Goal: Task Accomplishment & Management: Use online tool/utility

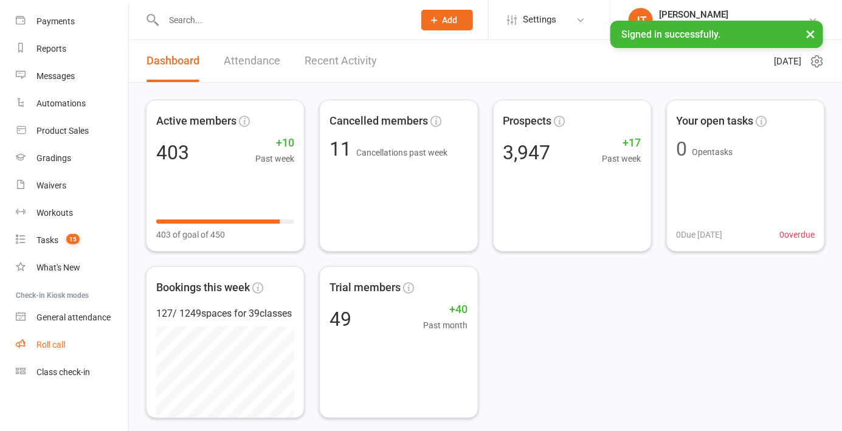
click at [36, 343] on link "Roll call" at bounding box center [72, 344] width 113 height 27
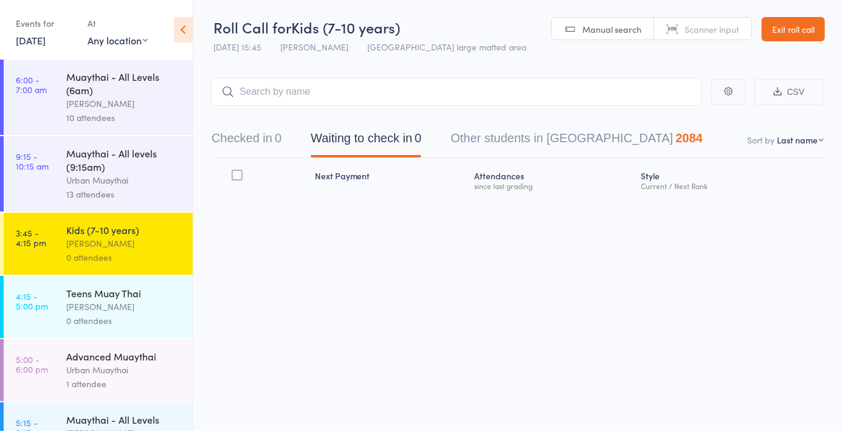
click at [620, 50] on header "Roll Call for Kids (7-10 years) [DATE] 15:45 [PERSON_NAME] [GEOGRAPHIC_DATA] la…" at bounding box center [517, 30] width 649 height 60
click at [618, 35] on span "Manual search" at bounding box center [612, 29] width 59 height 12
click at [266, 153] on button "Checked in 0" at bounding box center [247, 141] width 70 height 32
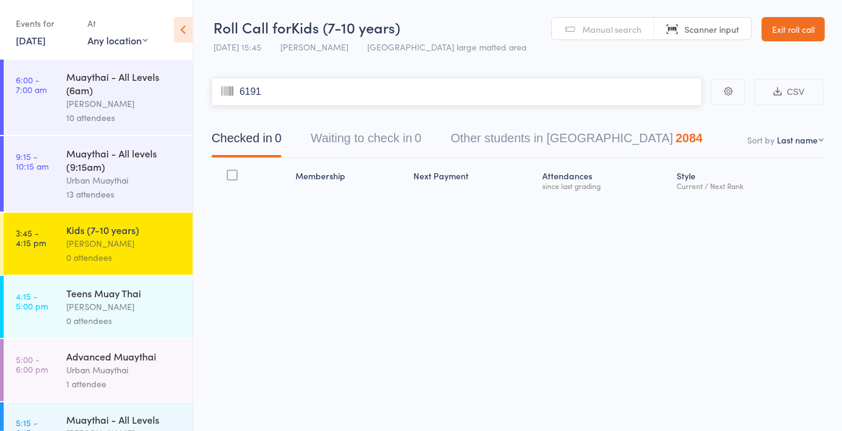
type input "6191"
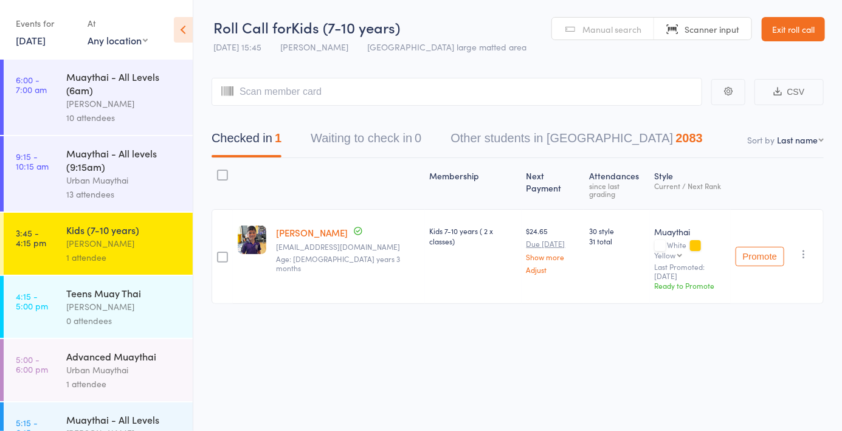
click at [608, 37] on link "Manual search" at bounding box center [603, 29] width 102 height 23
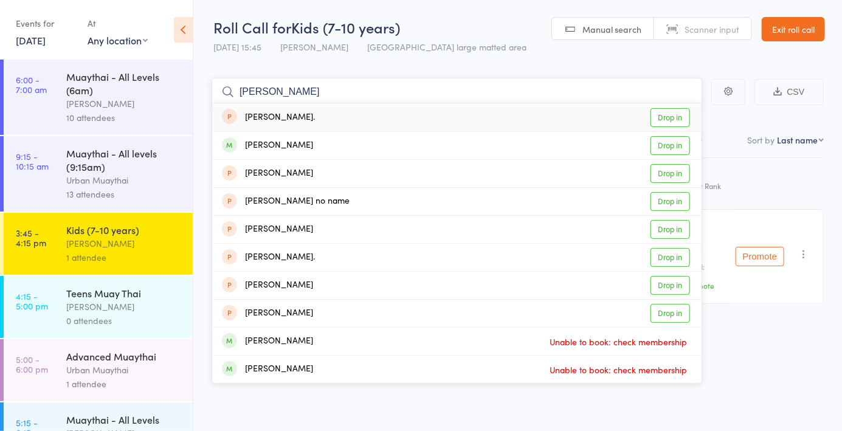
type input "Stella"
click at [676, 147] on link "Drop in" at bounding box center [671, 145] width 40 height 19
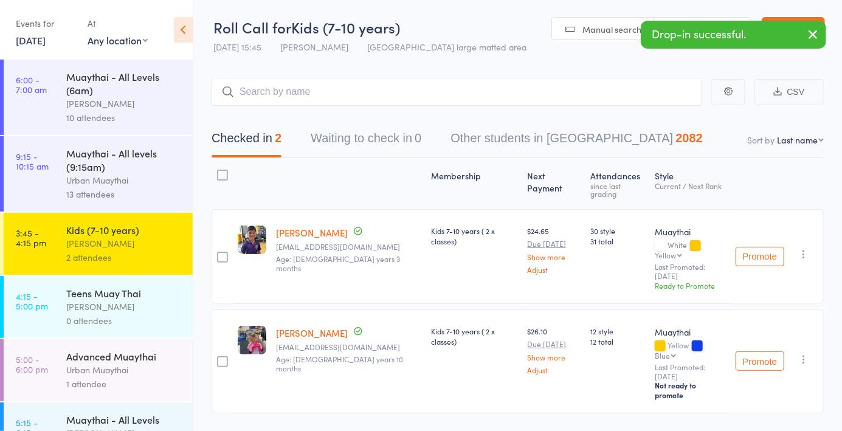
click at [595, 33] on span "Manual search" at bounding box center [612, 29] width 59 height 12
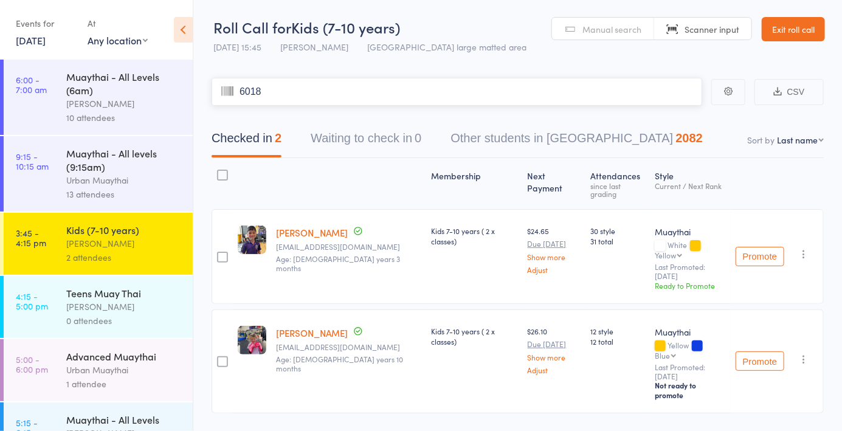
type input "6018"
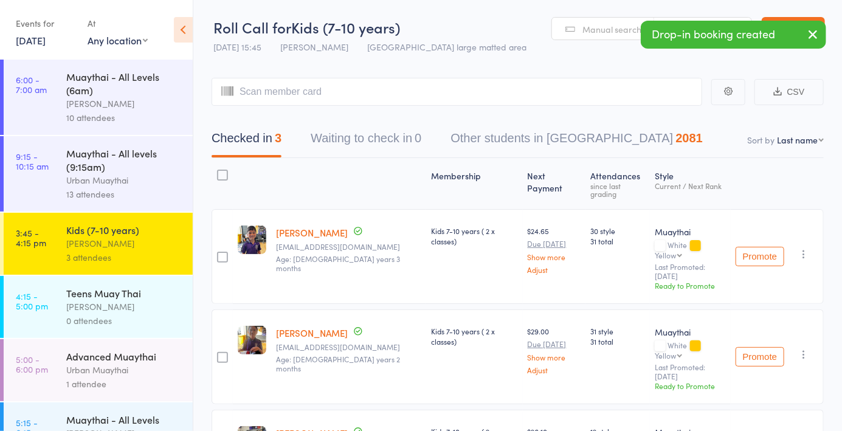
click at [790, 146] on select "First name Last name Birthday today? Behind on payments? Check in time Next pay…" at bounding box center [800, 140] width 47 height 12
select select "4"
click at [777, 134] on select "First name Last name Birthday today? Behind on payments? Check in time Next pay…" at bounding box center [800, 140] width 47 height 12
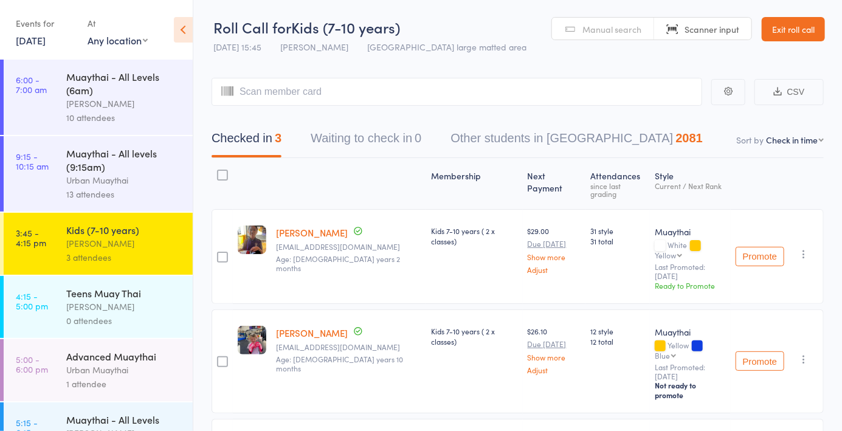
click at [275, 89] on input "search" at bounding box center [457, 92] width 491 height 28
type input "5819"
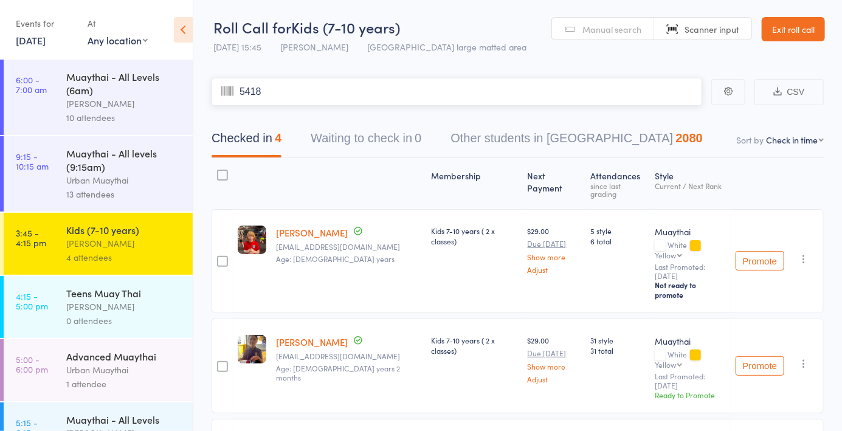
type input "5418"
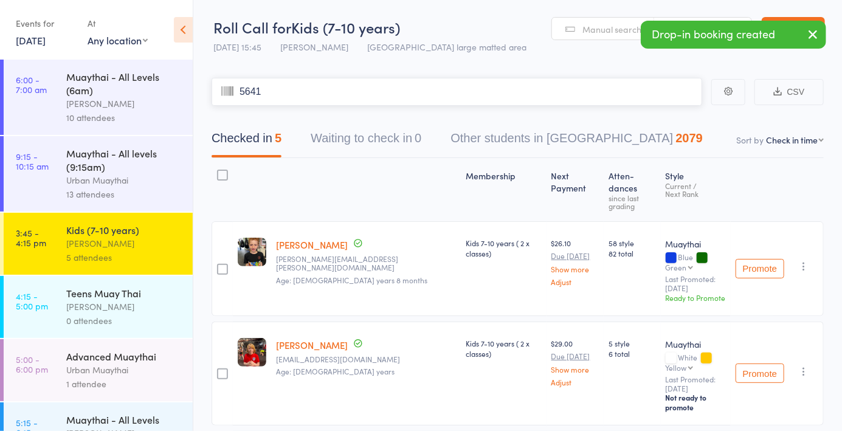
type input "5641"
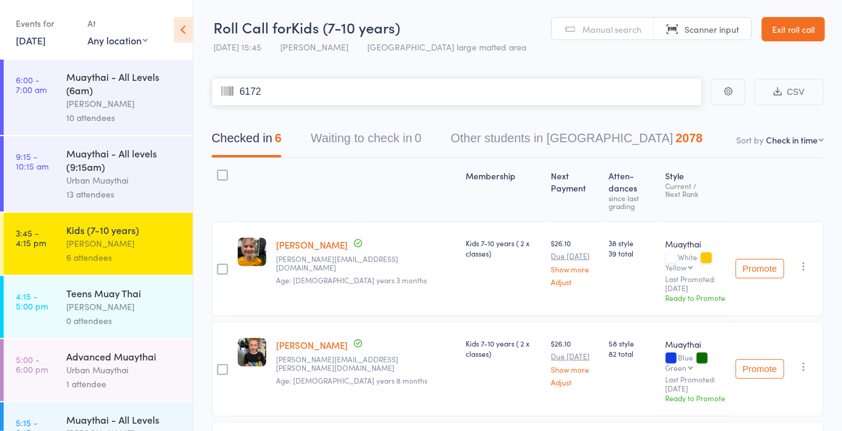
type input "6172"
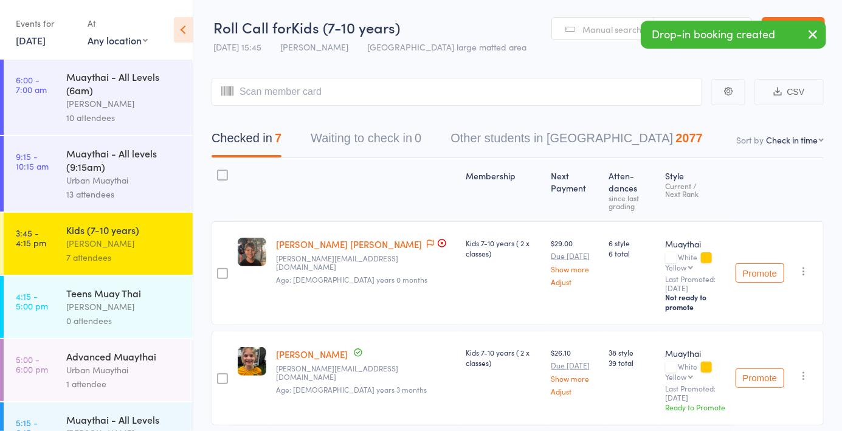
click at [427, 238] on span at bounding box center [430, 244] width 7 height 12
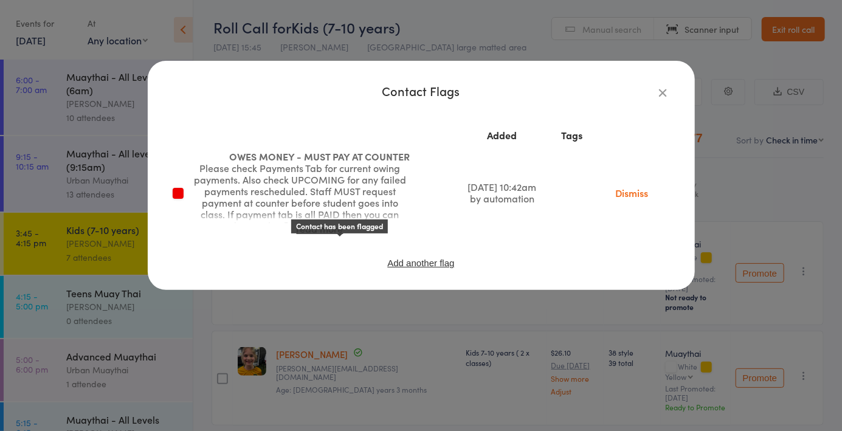
click at [668, 92] on icon "button" at bounding box center [663, 92] width 13 height 13
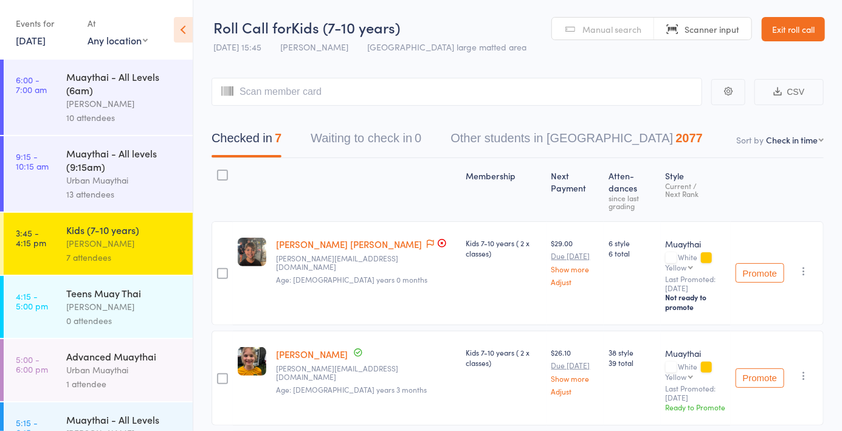
click at [310, 238] on link "[PERSON_NAME] [PERSON_NAME]" at bounding box center [349, 244] width 146 height 13
click at [281, 88] on input "search" at bounding box center [457, 92] width 491 height 28
type input "5742"
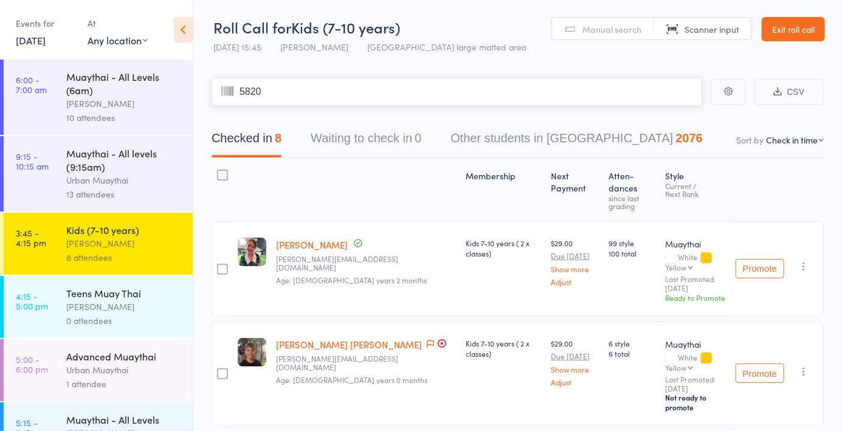
type input "5820"
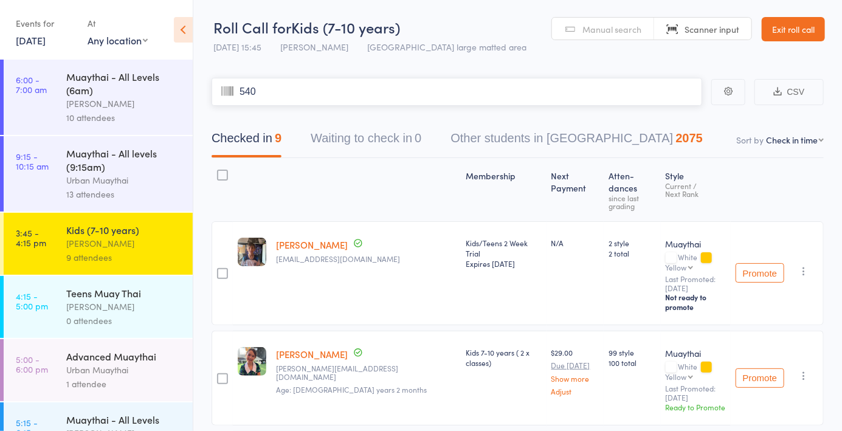
type input "5400"
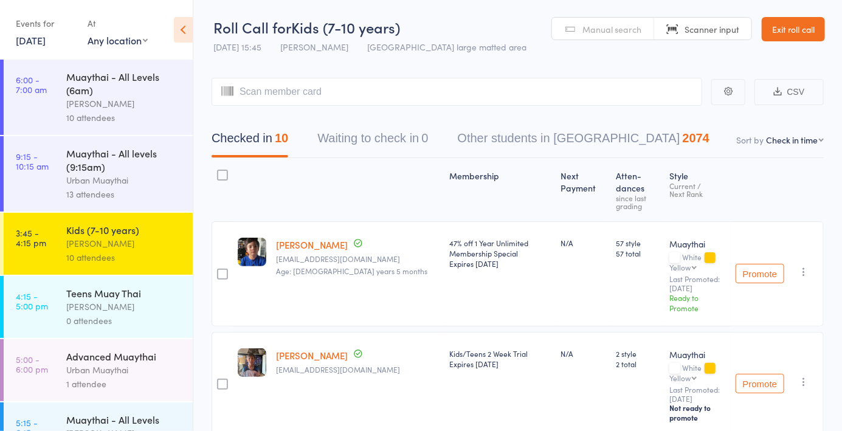
click at [606, 33] on span "Manual search" at bounding box center [612, 29] width 59 height 12
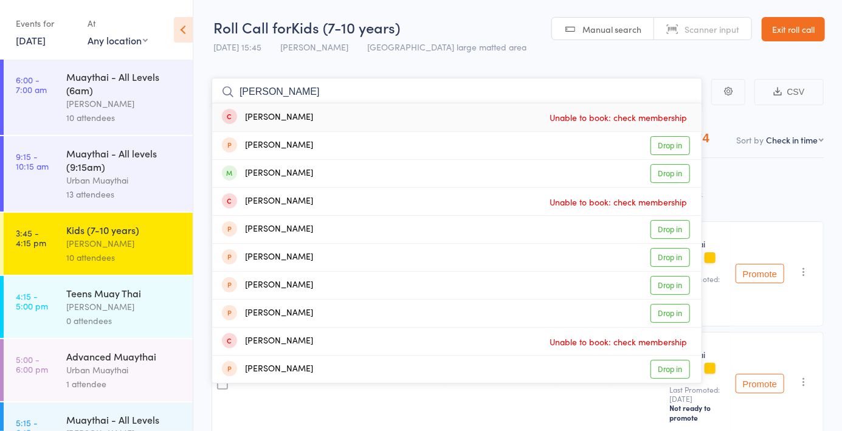
type input "Kirby johnn"
click at [673, 177] on link "Drop in" at bounding box center [671, 173] width 40 height 19
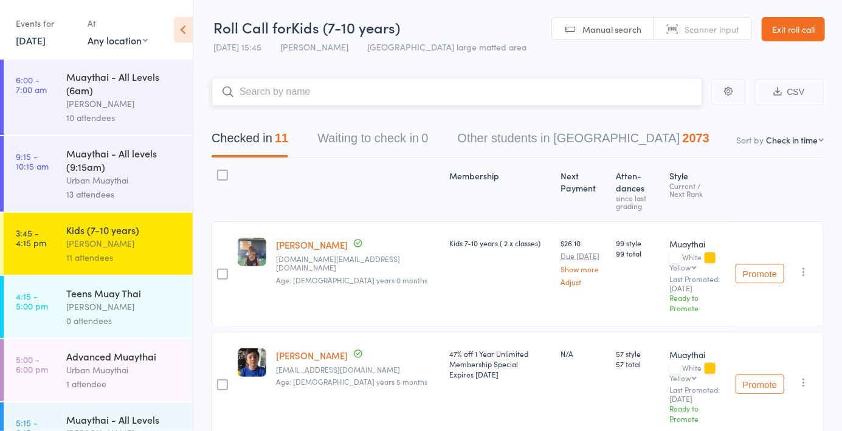
click at [286, 89] on input "search" at bounding box center [457, 92] width 491 height 28
type input "S"
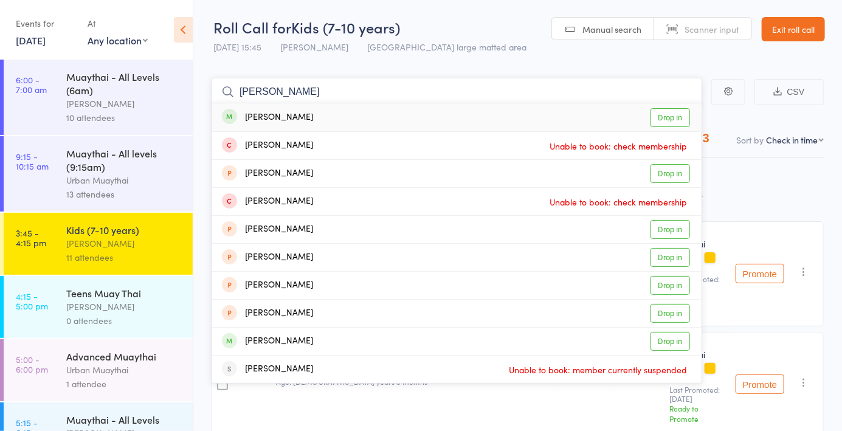
type input "Sam aitken"
click at [666, 123] on link "Drop in" at bounding box center [671, 117] width 40 height 19
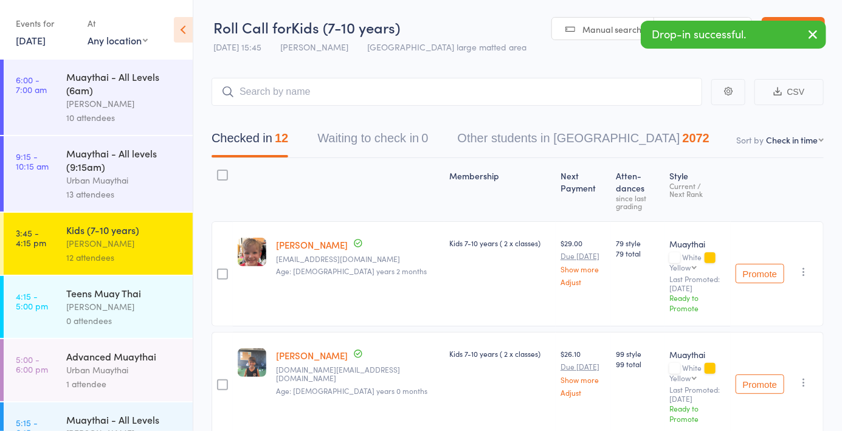
click at [606, 29] on span "Manual search" at bounding box center [612, 29] width 59 height 12
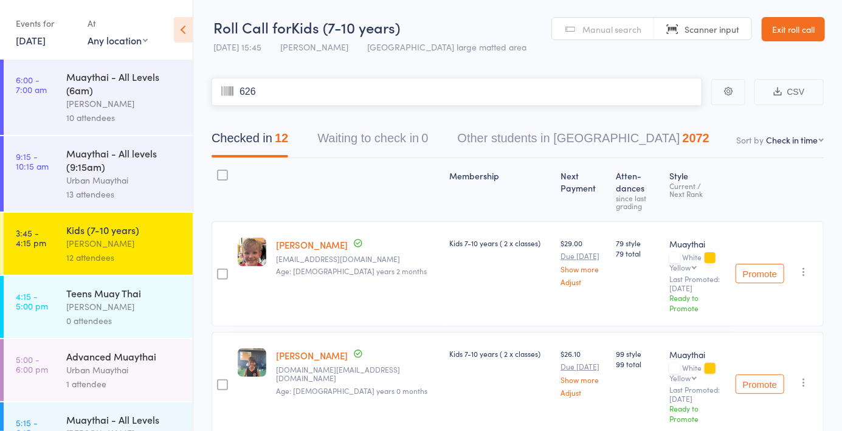
type input "6260"
type input "6173"
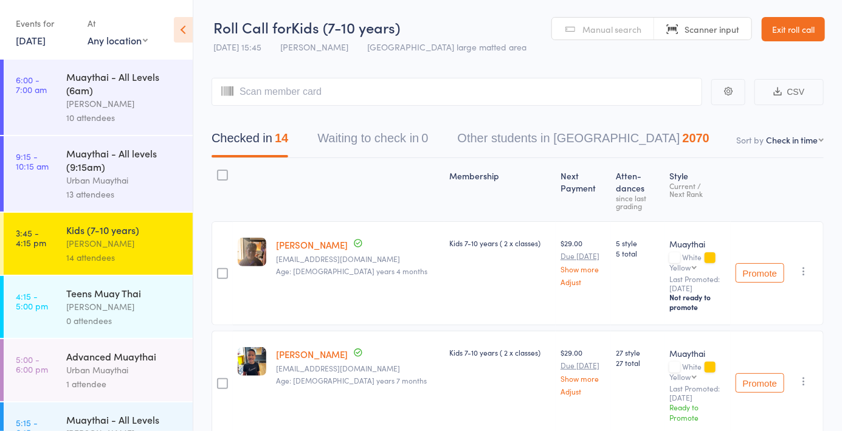
click at [615, 30] on span "Manual search" at bounding box center [612, 29] width 59 height 12
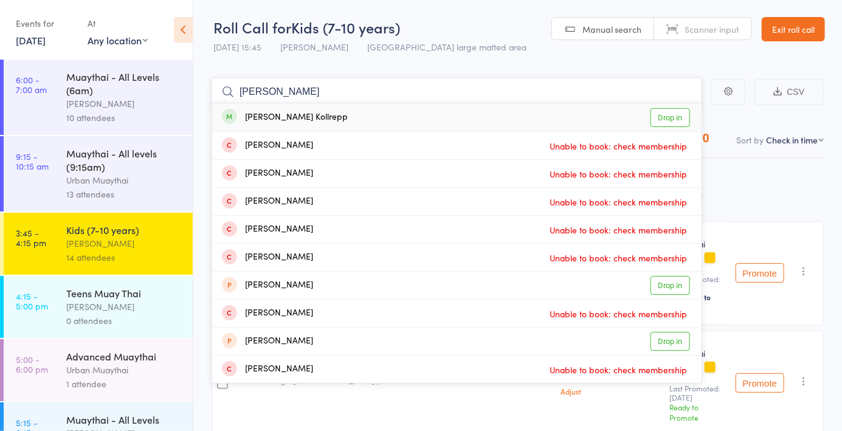
type input "Jett koll"
click at [668, 120] on link "Drop in" at bounding box center [671, 117] width 40 height 19
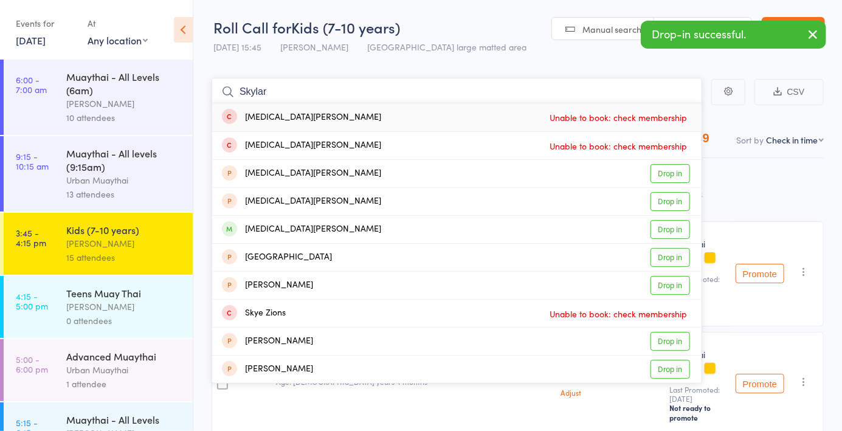
type input "Skylar"
click at [669, 227] on link "Drop in" at bounding box center [671, 229] width 40 height 19
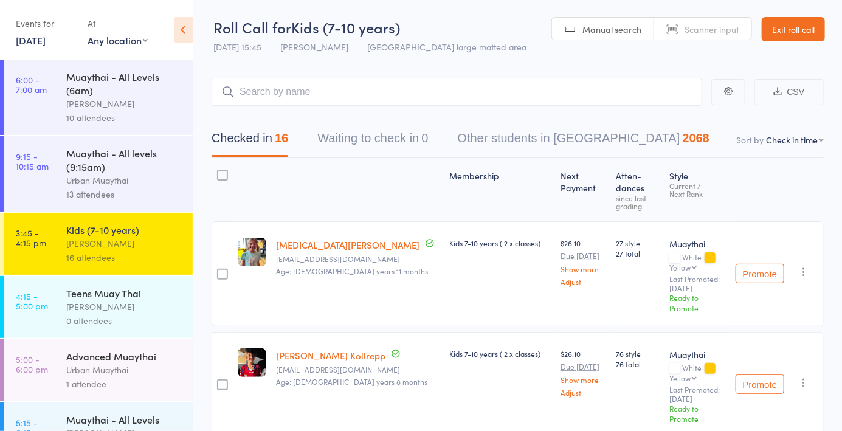
click at [123, 375] on div "Urban Muaythai" at bounding box center [124, 370] width 116 height 14
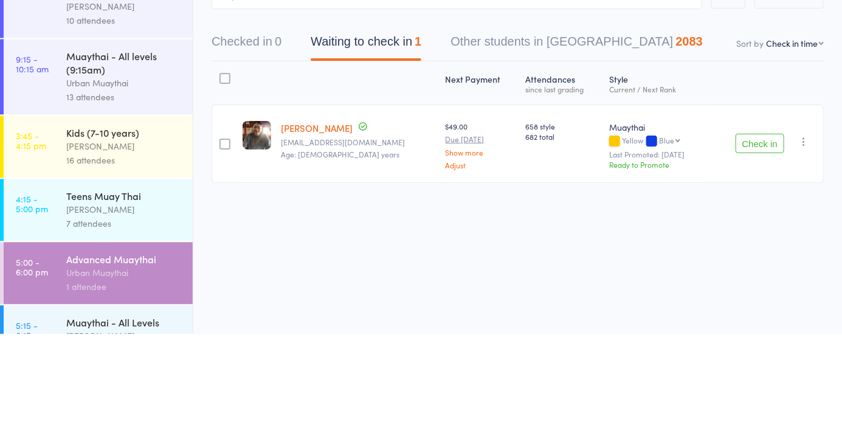
click at [761, 244] on button "Check in" at bounding box center [760, 239] width 49 height 19
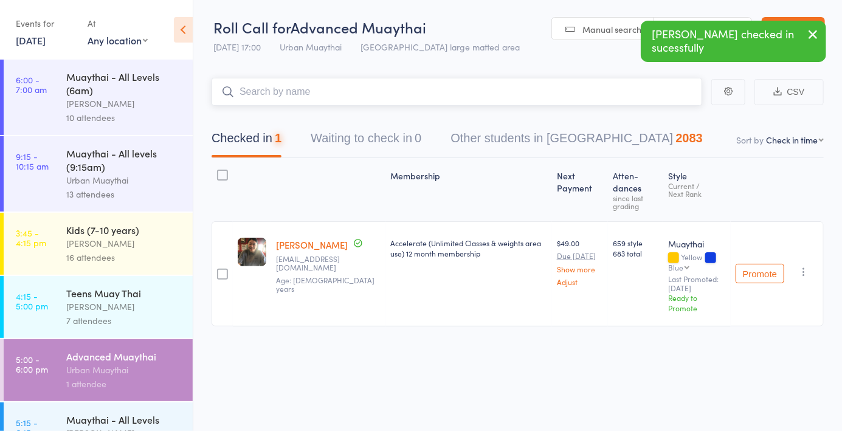
click at [337, 96] on input "search" at bounding box center [457, 92] width 491 height 28
click at [593, 34] on span "Manual search" at bounding box center [612, 29] width 59 height 12
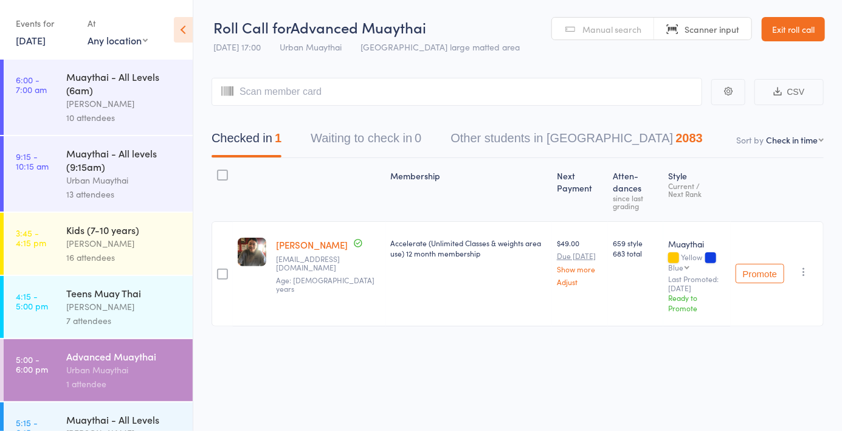
click at [581, 28] on link "Manual search" at bounding box center [603, 29] width 102 height 23
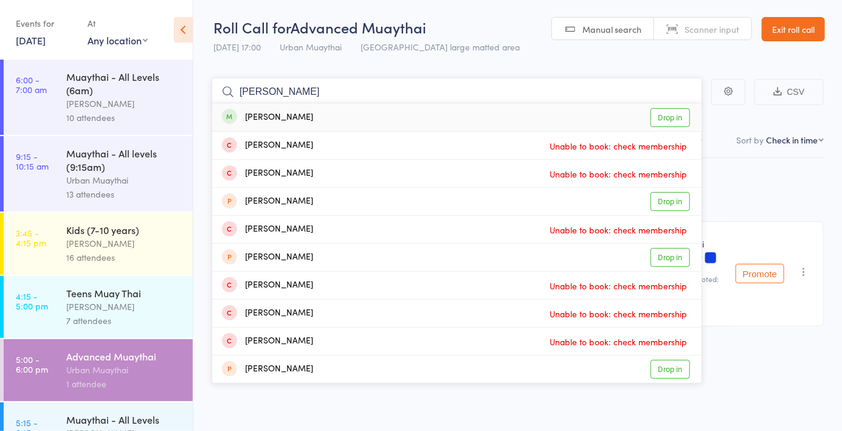
type input "Tom pratt"
click at [671, 123] on link "Drop in" at bounding box center [671, 117] width 40 height 19
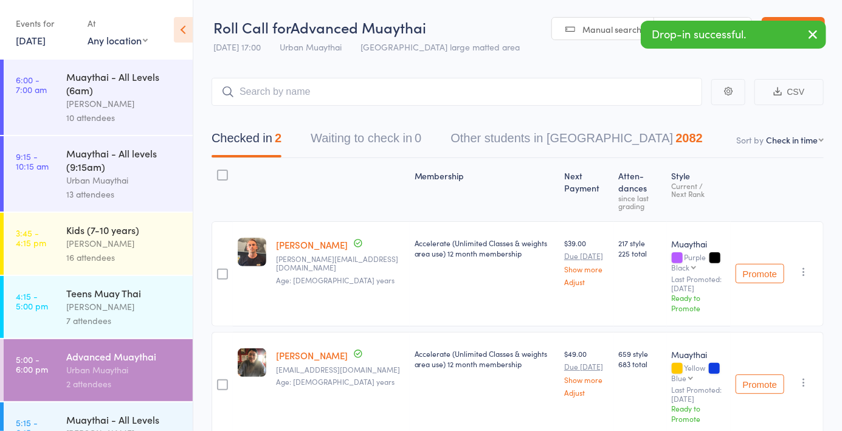
click at [598, 40] on div "Manual search Scanner input" at bounding box center [652, 28] width 201 height 23
click at [575, 38] on link "Manual search" at bounding box center [603, 29] width 102 height 23
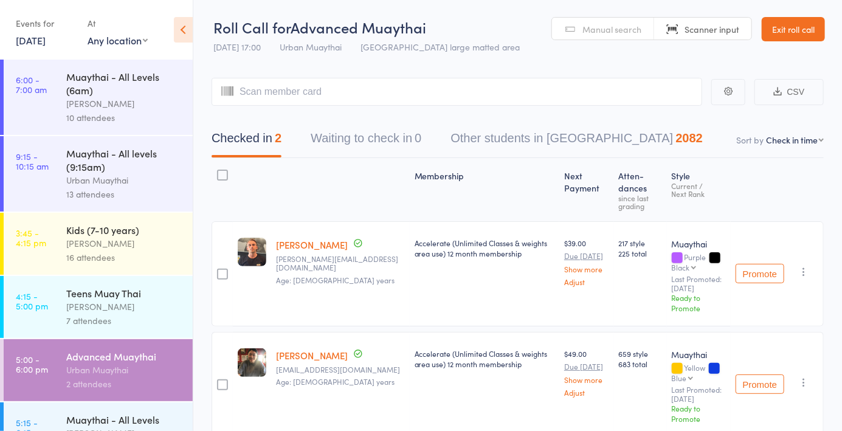
click at [808, 266] on icon "button" at bounding box center [804, 272] width 12 height 12
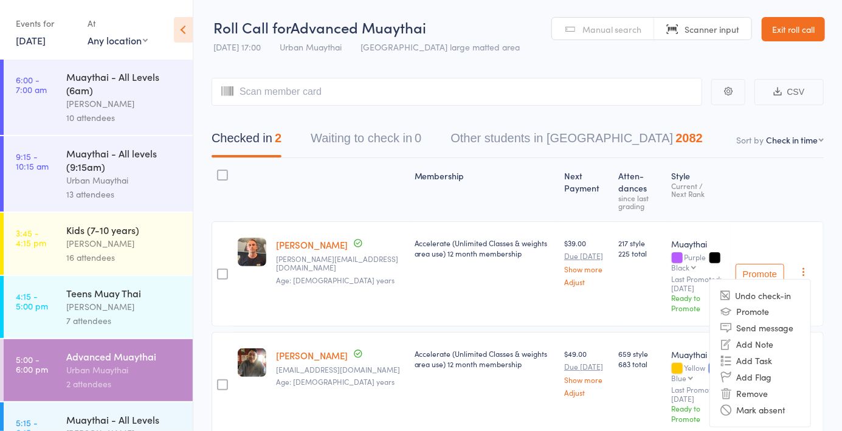
click at [756, 392] on li "Remove" at bounding box center [760, 394] width 100 height 16
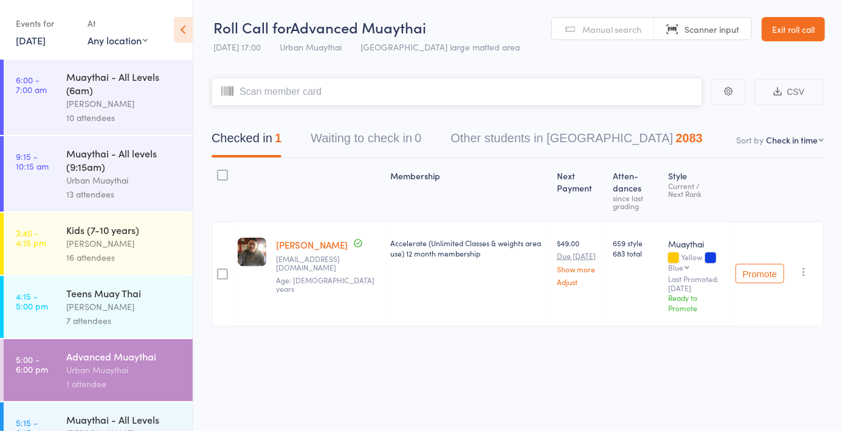
click at [261, 97] on input "search" at bounding box center [457, 92] width 491 height 28
click at [597, 27] on span "Manual search" at bounding box center [612, 29] width 59 height 12
click at [271, 87] on input "search" at bounding box center [457, 92] width 491 height 28
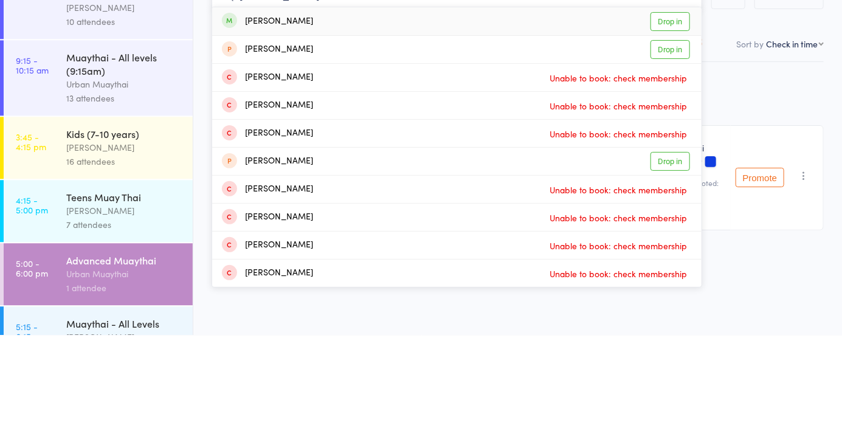
type input "Alexander mil"
click at [686, 122] on link "Drop in" at bounding box center [671, 117] width 40 height 19
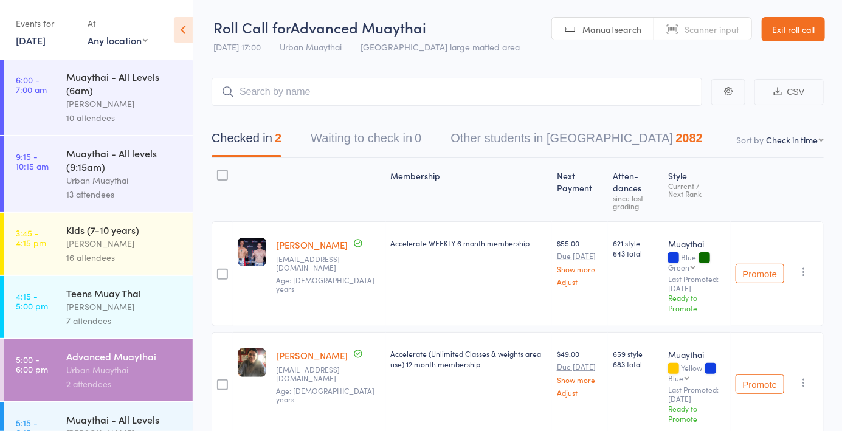
click at [580, 33] on link "Manual search" at bounding box center [603, 29] width 102 height 23
type input "5585"
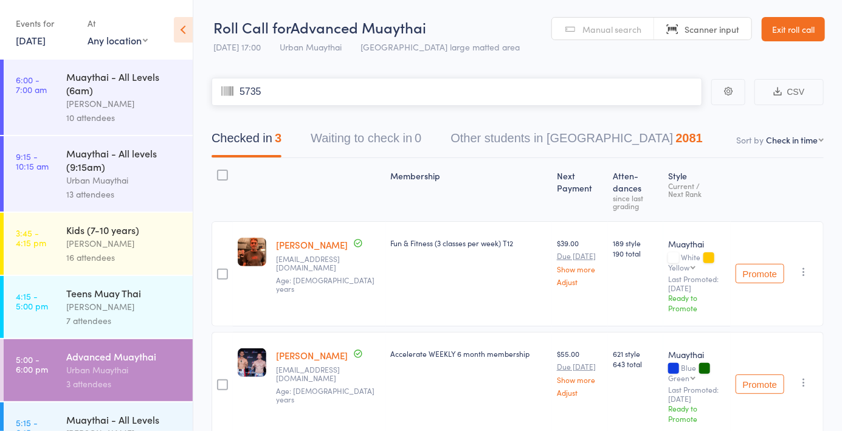
type input "5735"
type input "5448"
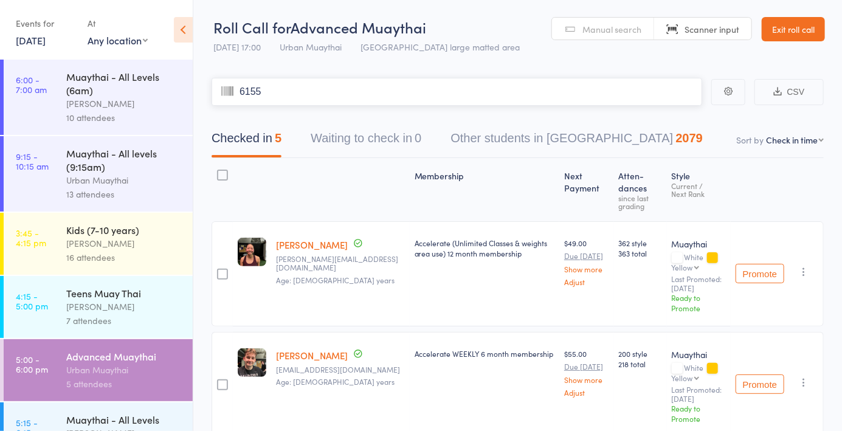
type input "6155"
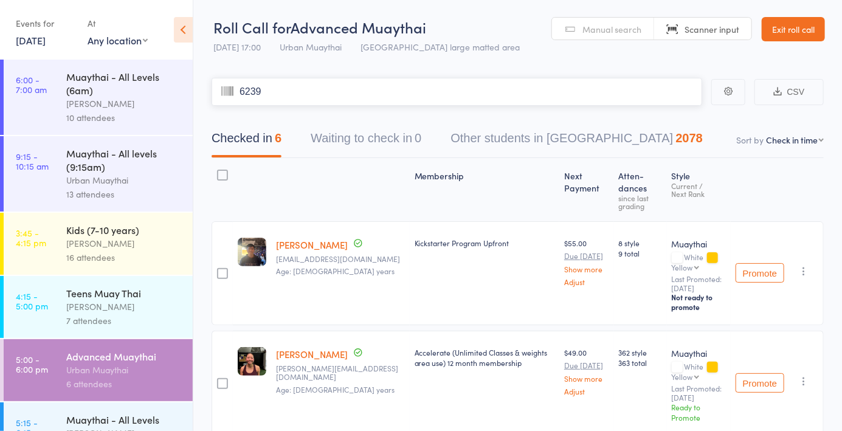
type input "6239"
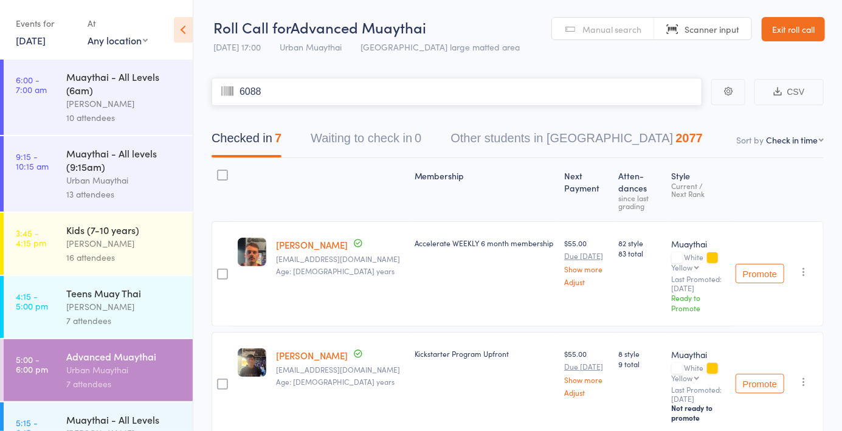
type input "6088"
type input "5535"
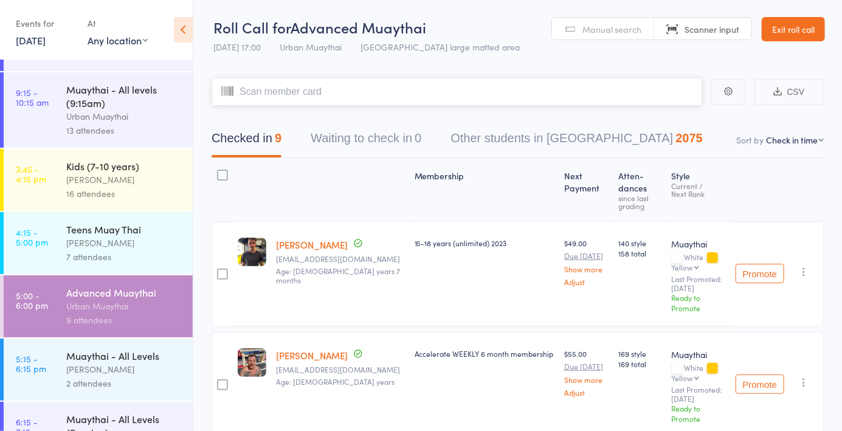
scroll to position [178, 0]
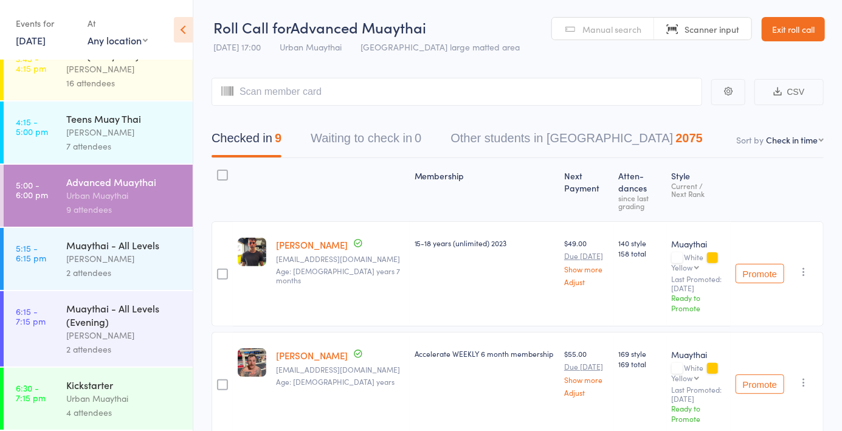
click at [134, 407] on div "4 attendees" at bounding box center [124, 413] width 116 height 14
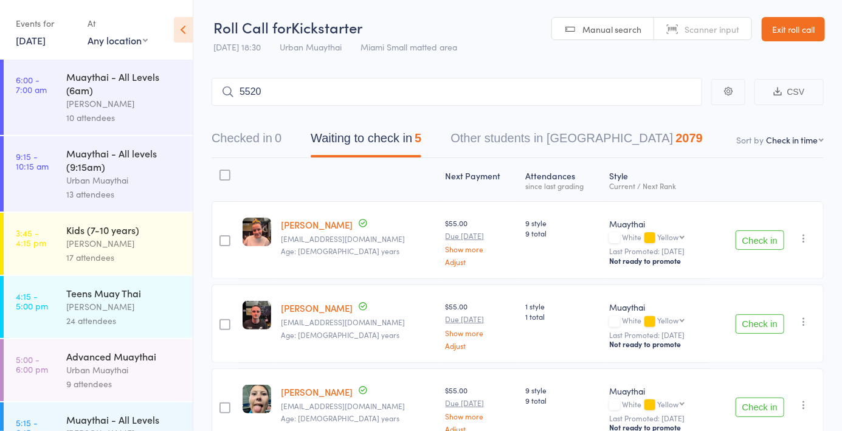
type input "5520"
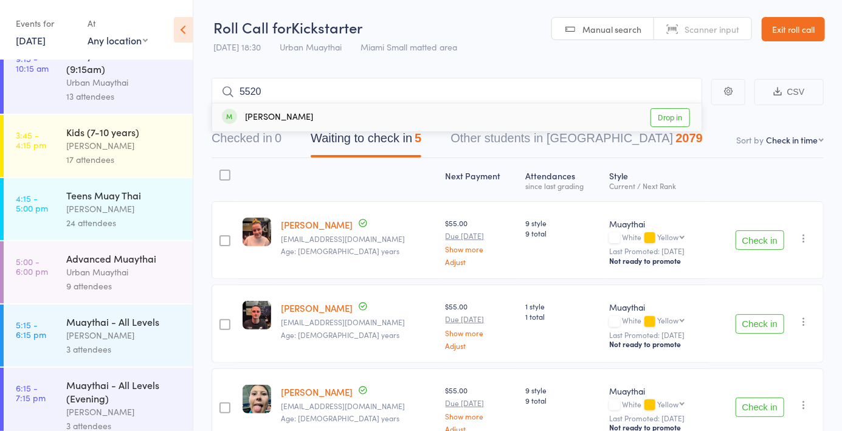
scroll to position [123, 0]
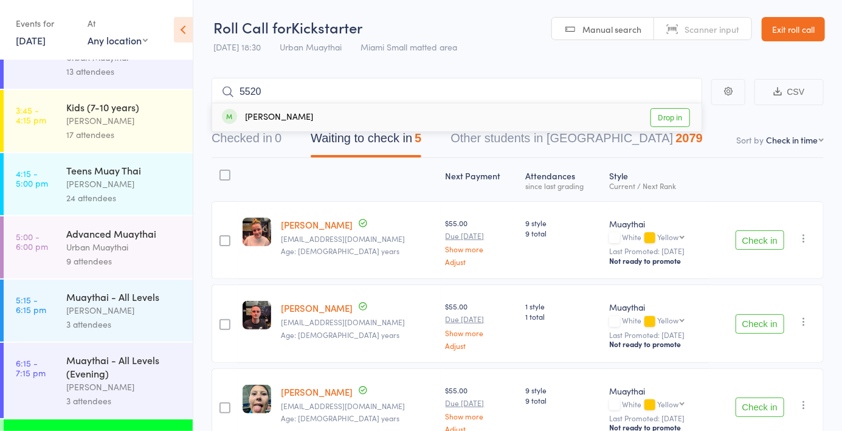
click at [94, 261] on div "9 attendees" at bounding box center [124, 261] width 116 height 14
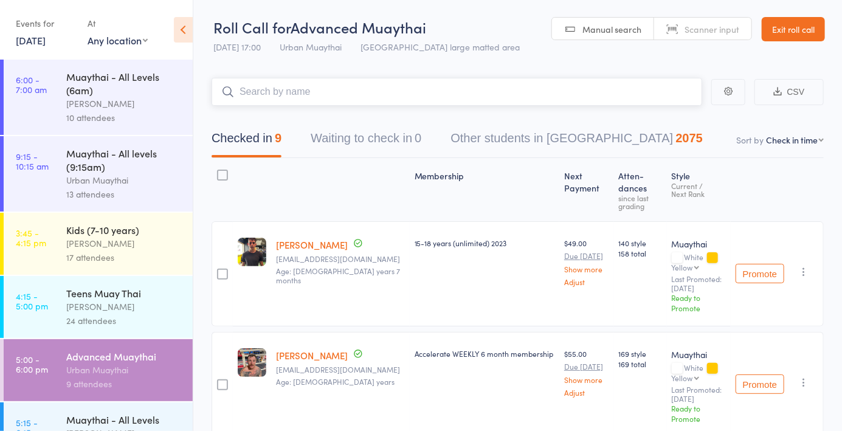
click at [271, 94] on input "search" at bounding box center [457, 92] width 491 height 28
click at [606, 29] on span "Manual search" at bounding box center [612, 29] width 59 height 12
click at [610, 21] on link "Manual search" at bounding box center [603, 29] width 102 height 23
click at [265, 105] on input "search" at bounding box center [457, 92] width 491 height 28
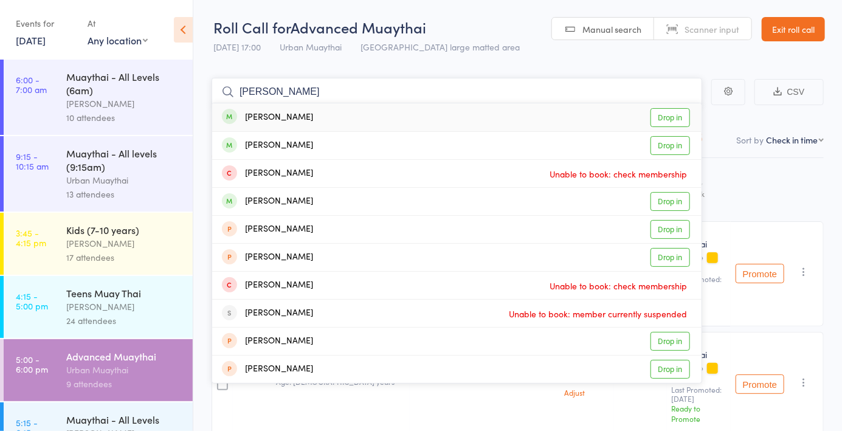
type input "Lewis scally"
click at [673, 125] on link "Drop in" at bounding box center [671, 117] width 40 height 19
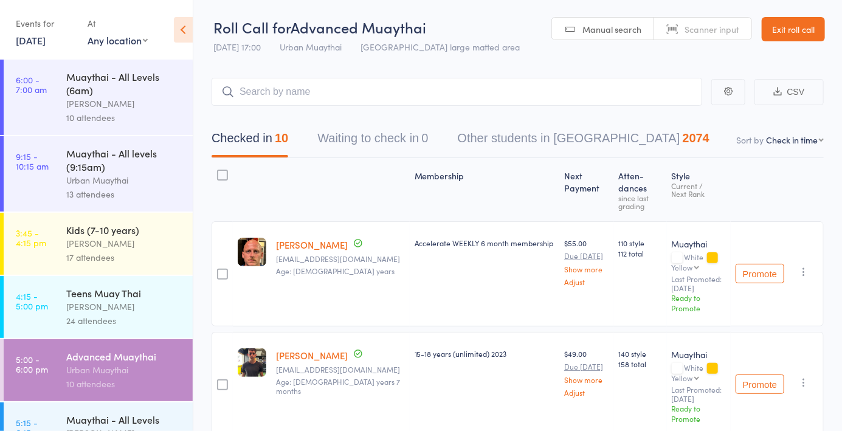
click at [621, 31] on span "Manual search" at bounding box center [612, 29] width 59 height 12
type input "5495"
click at [565, 97] on input "search" at bounding box center [457, 92] width 491 height 28
type input "Ar"
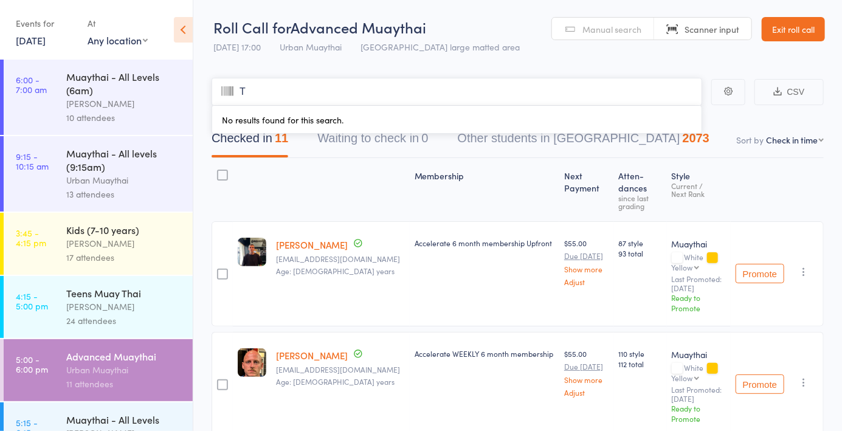
type input "Th"
click at [623, 37] on link "Manual search" at bounding box center [603, 29] width 102 height 23
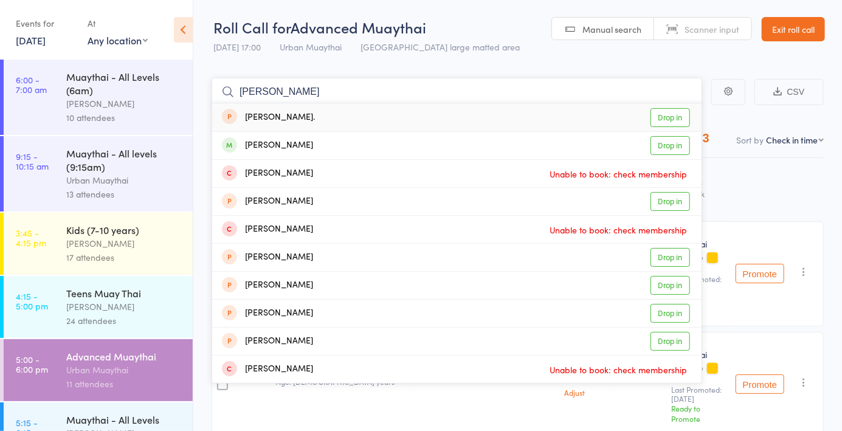
type input "Arthur rodr"
click at [666, 154] on link "Drop in" at bounding box center [671, 145] width 40 height 19
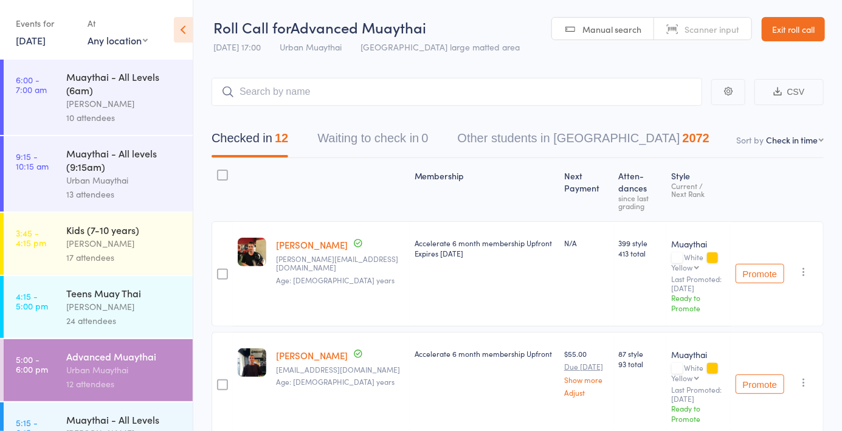
click at [497, 373] on div "Accelerate 6 month membership Upfront" at bounding box center [485, 384] width 150 height 105
click at [611, 24] on span "Manual search" at bounding box center [612, 29] width 59 height 12
type input "5934"
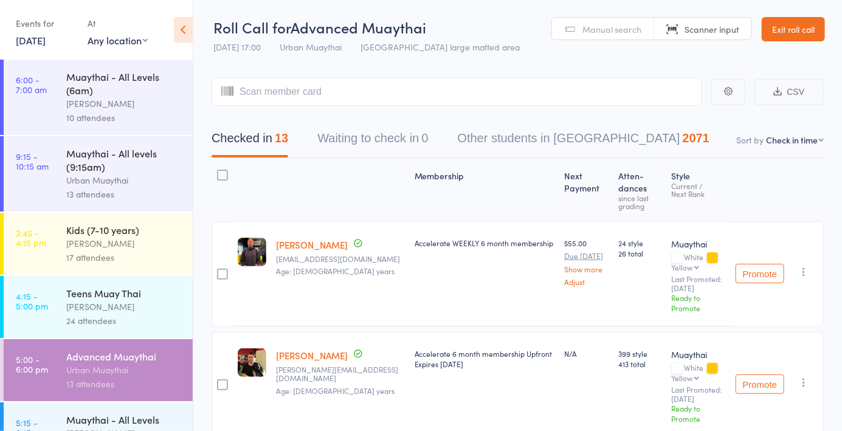
click at [592, 30] on span "Manual search" at bounding box center [612, 29] width 59 height 12
click at [254, 94] on input "search" at bounding box center [457, 92] width 491 height 28
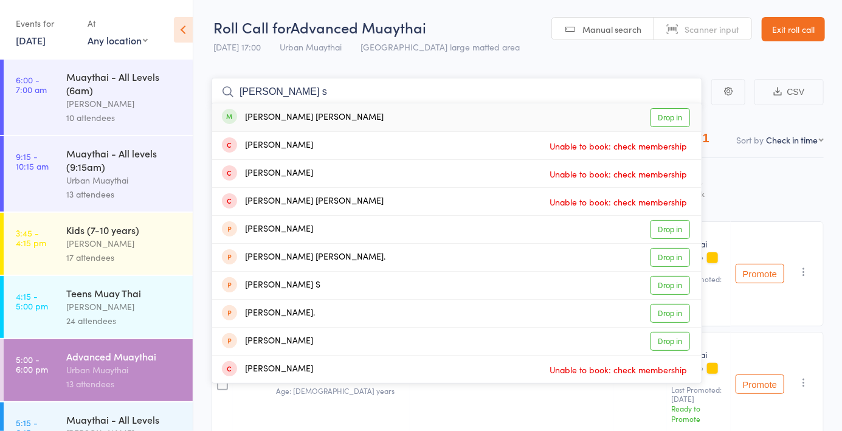
type input "Marley s"
click at [665, 123] on link "Drop in" at bounding box center [671, 117] width 40 height 19
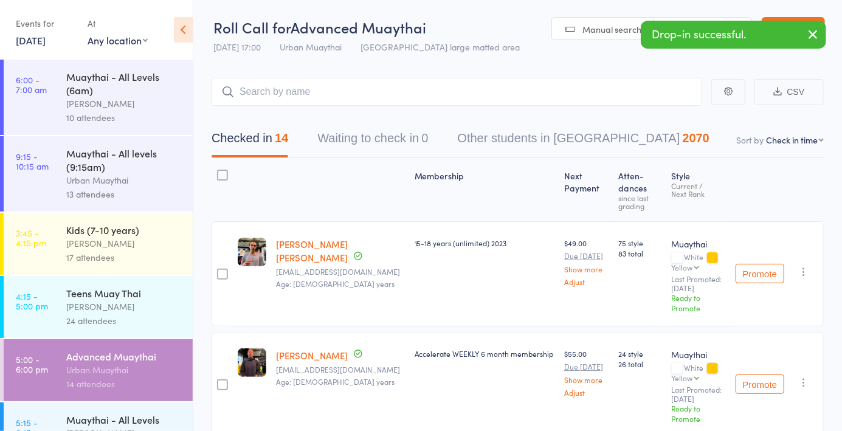
click at [614, 37] on link "Manual search" at bounding box center [603, 29] width 102 height 23
